Goal: Task Accomplishment & Management: Use online tool/utility

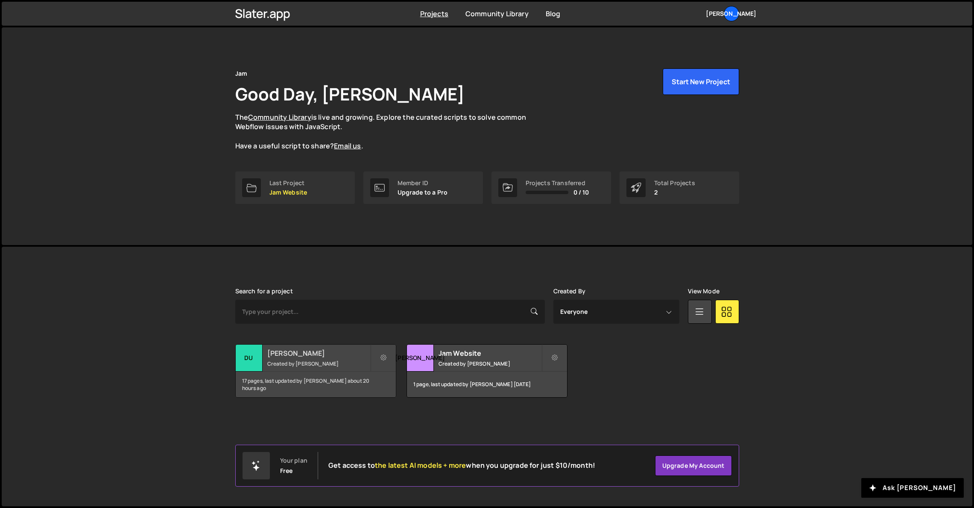
click at [352, 360] on small "Created by Dudu Torres" at bounding box center [318, 363] width 103 height 7
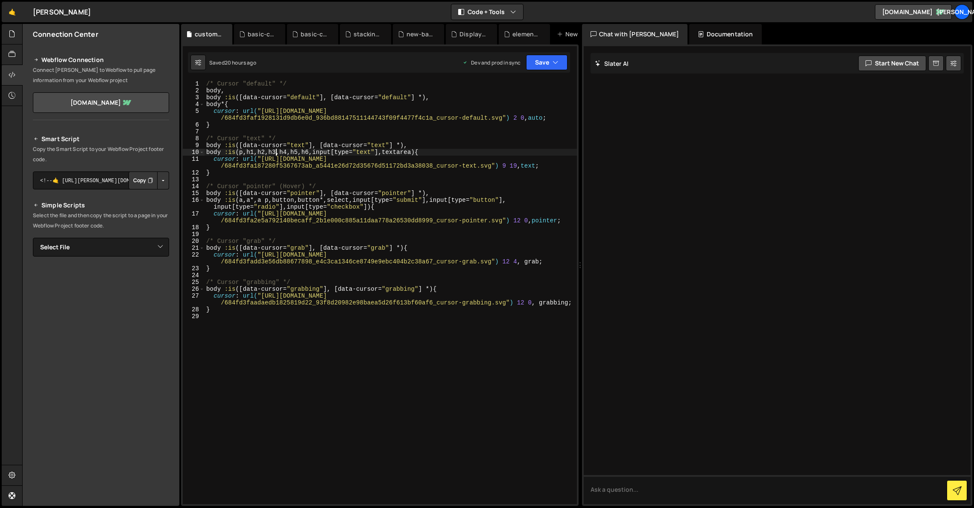
click at [277, 152] on div "/* Cursor "default" */ body , body :is ([ data-cursor = " default " ], [ data-c…" at bounding box center [391, 298] width 373 height 437
click at [205, 146] on div "/* Cursor "default" */ body , body :is ([ data-cursor = " default " ], [ data-c…" at bounding box center [391, 298] width 373 height 437
click at [498, 173] on div "/* Cursor "default" */ body , body :is ([ data-cursor = " default " ], [ data-c…" at bounding box center [391, 298] width 373 height 437
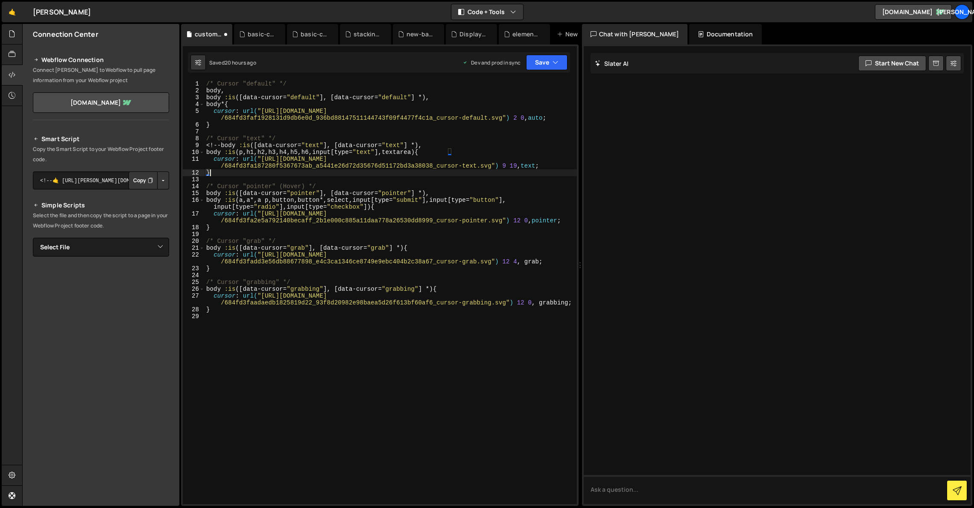
click at [221, 147] on div "/* Cursor "default" */ body , body :is ([ data-cursor = " default " ], [ data-c…" at bounding box center [391, 298] width 373 height 437
click at [227, 170] on div "/* Cursor "default" */ body , body :is ([ data-cursor = " default " ], [ data-c…" at bounding box center [391, 298] width 373 height 437
click at [225, 144] on div "/* Cursor "default" */ body , body :is ([ data-cursor = " default " ], [ data-c…" at bounding box center [391, 298] width 373 height 437
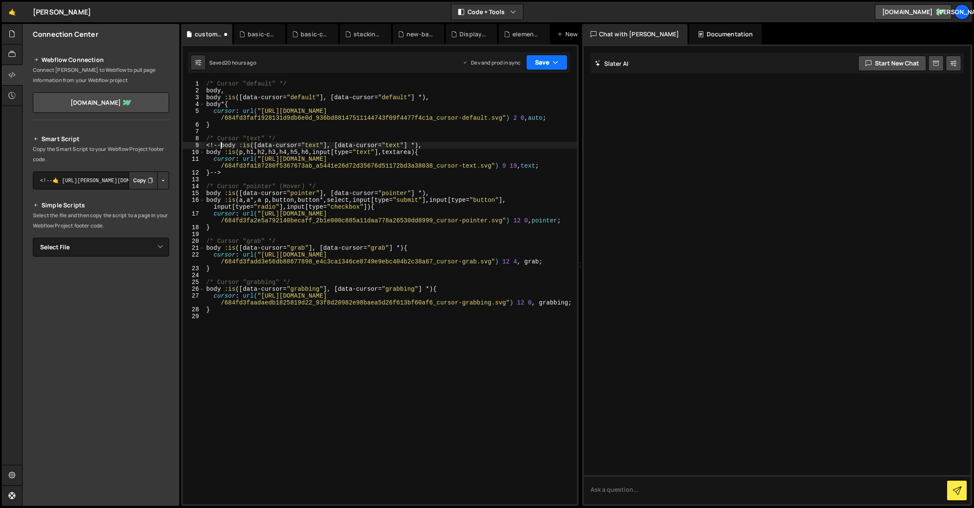
click at [553, 62] on icon "button" at bounding box center [556, 62] width 6 height 9
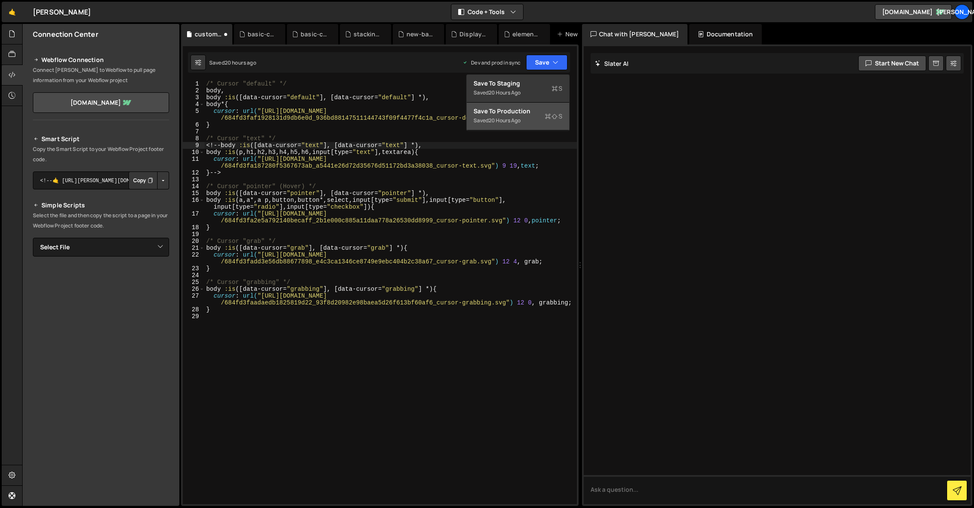
click at [528, 108] on div "Save to Production S" at bounding box center [518, 111] width 89 height 9
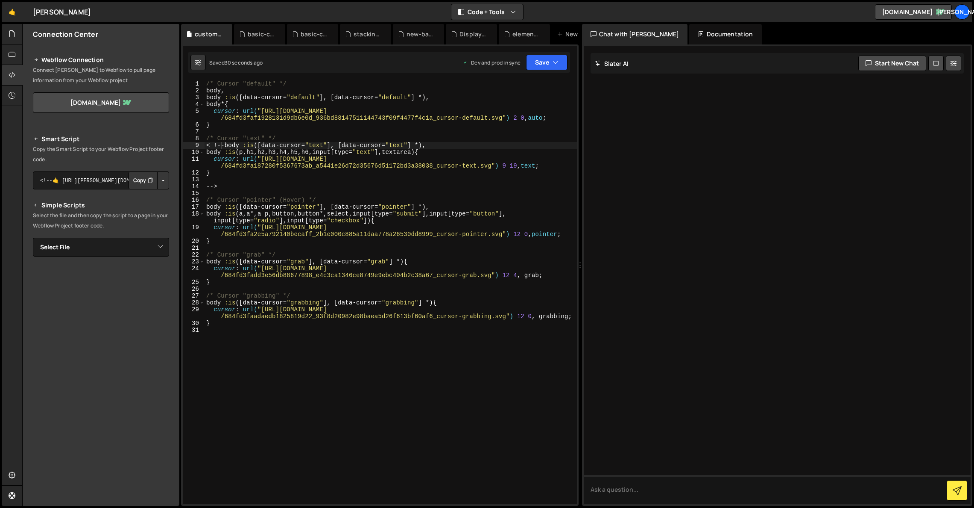
click at [214, 146] on div "/* Cursor "default" */ body , body :is ([ data-cursor = " default " ], [ data-c…" at bounding box center [391, 298] width 373 height 437
click at [221, 144] on div "/* Cursor "default" */ body , body :is ([ data-cursor = " default " ], [ data-c…" at bounding box center [391, 298] width 373 height 437
click at [205, 185] on div "/* Cursor "default" */ body , body :is ([ data-cursor = " default " ], [ data-c…" at bounding box center [391, 298] width 373 height 437
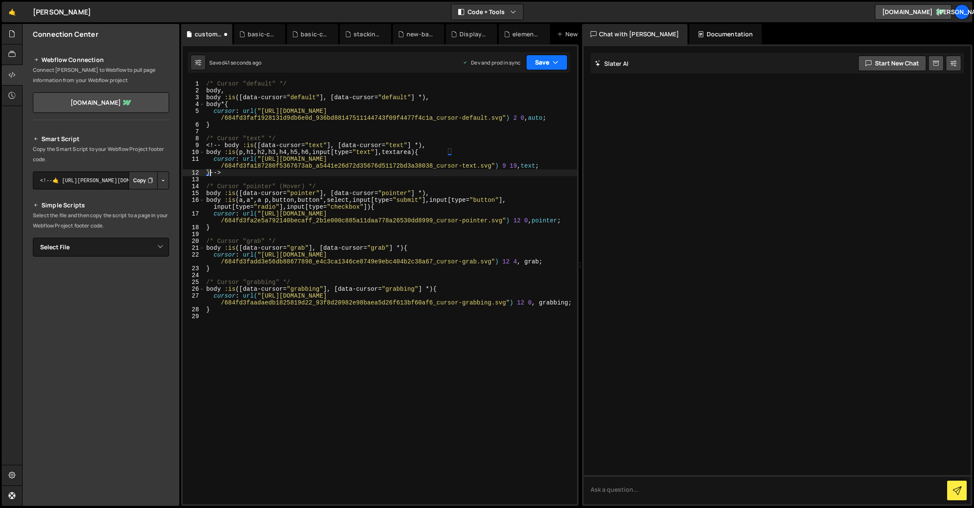
type textarea "}-->"
click at [554, 62] on icon "button" at bounding box center [556, 62] width 6 height 9
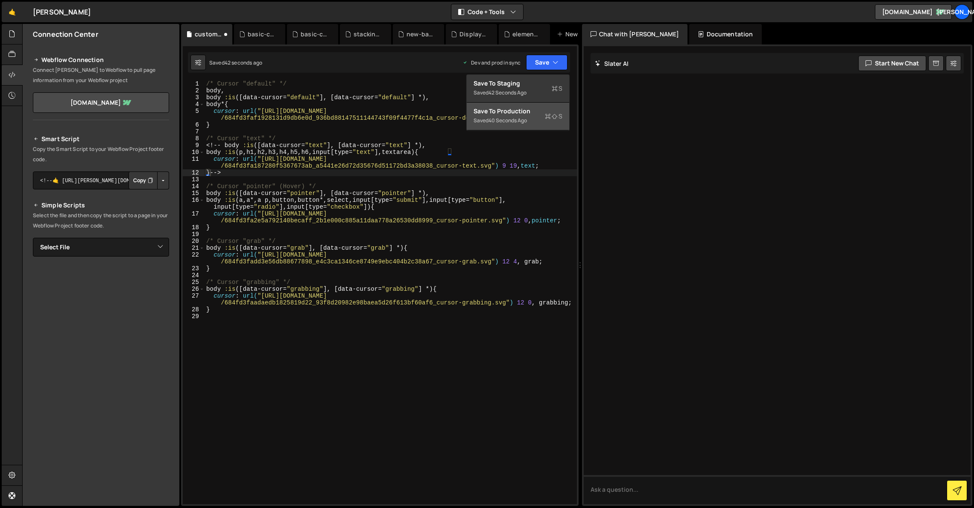
click at [536, 117] on div "Saved 40 seconds ago" at bounding box center [518, 120] width 89 height 10
